Goal: Task Accomplishment & Management: Use online tool/utility

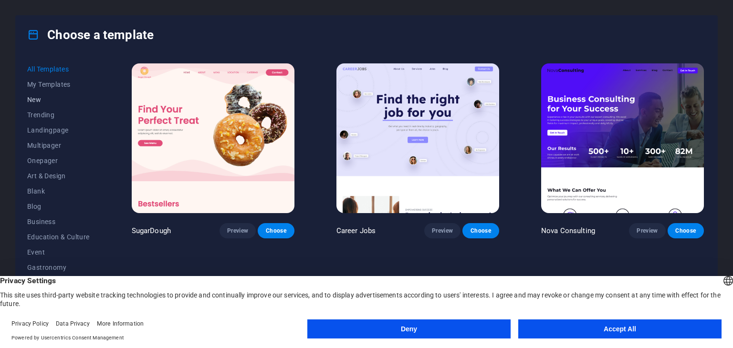
click at [34, 103] on span "New" at bounding box center [58, 100] width 63 height 8
click at [40, 115] on span "Blank" at bounding box center [58, 115] width 63 height 8
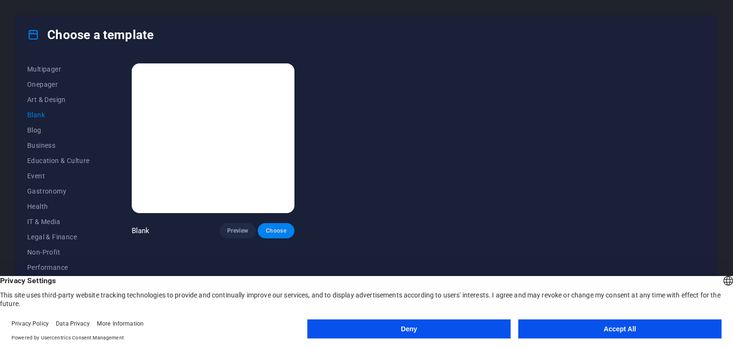
click at [282, 227] on span "Choose" at bounding box center [275, 231] width 21 height 8
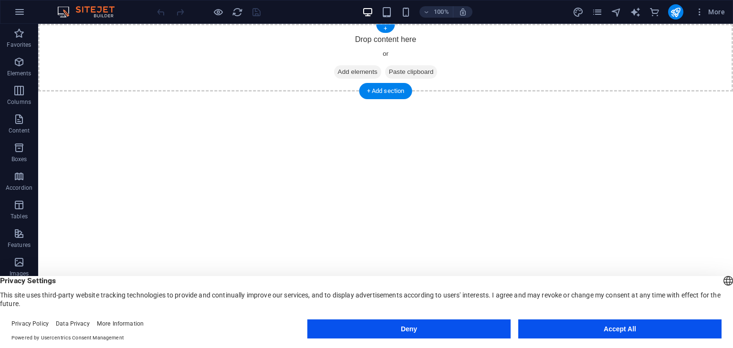
click at [351, 85] on div "Drop content here or Add elements Paste clipboard" at bounding box center [385, 58] width 695 height 68
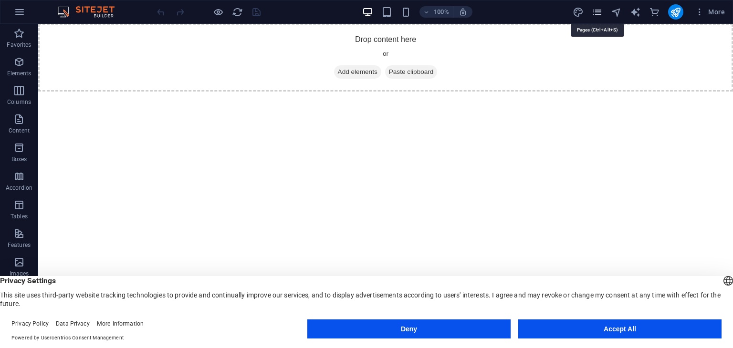
click at [594, 12] on icon "pages" at bounding box center [597, 12] width 11 height 11
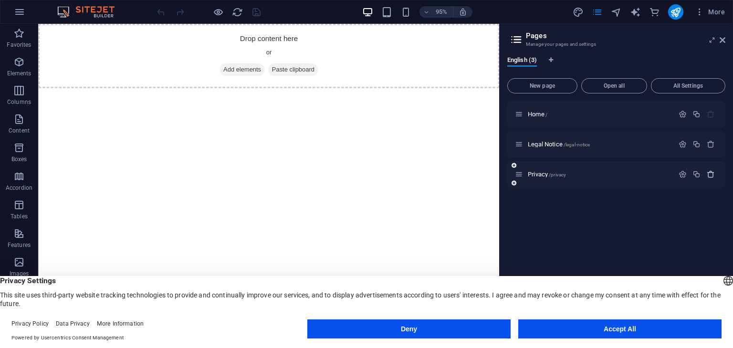
click at [711, 171] on icon "button" at bounding box center [711, 174] width 8 height 8
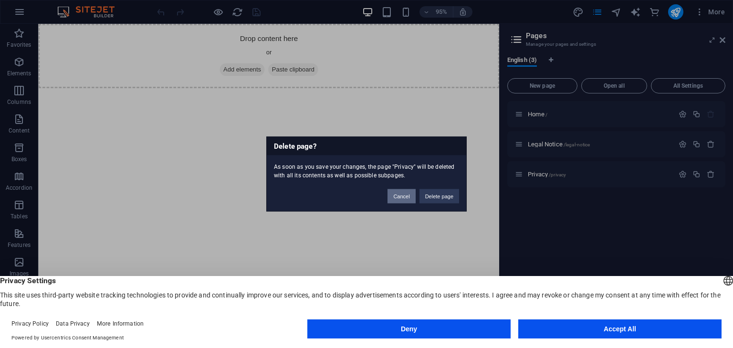
click at [405, 193] on button "Cancel" at bounding box center [401, 196] width 28 height 14
